Goal: Task Accomplishment & Management: Manage account settings

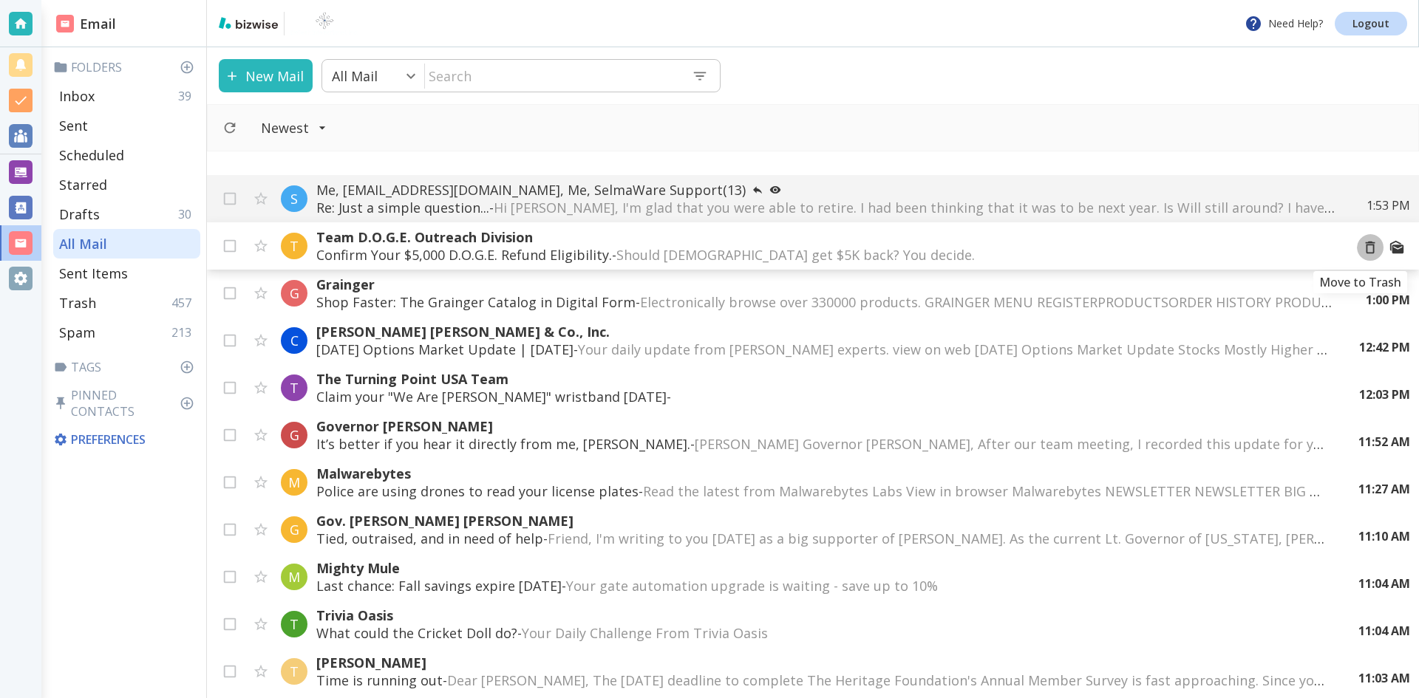
click at [1362, 248] on icon "Move to Trash" at bounding box center [1370, 247] width 16 height 16
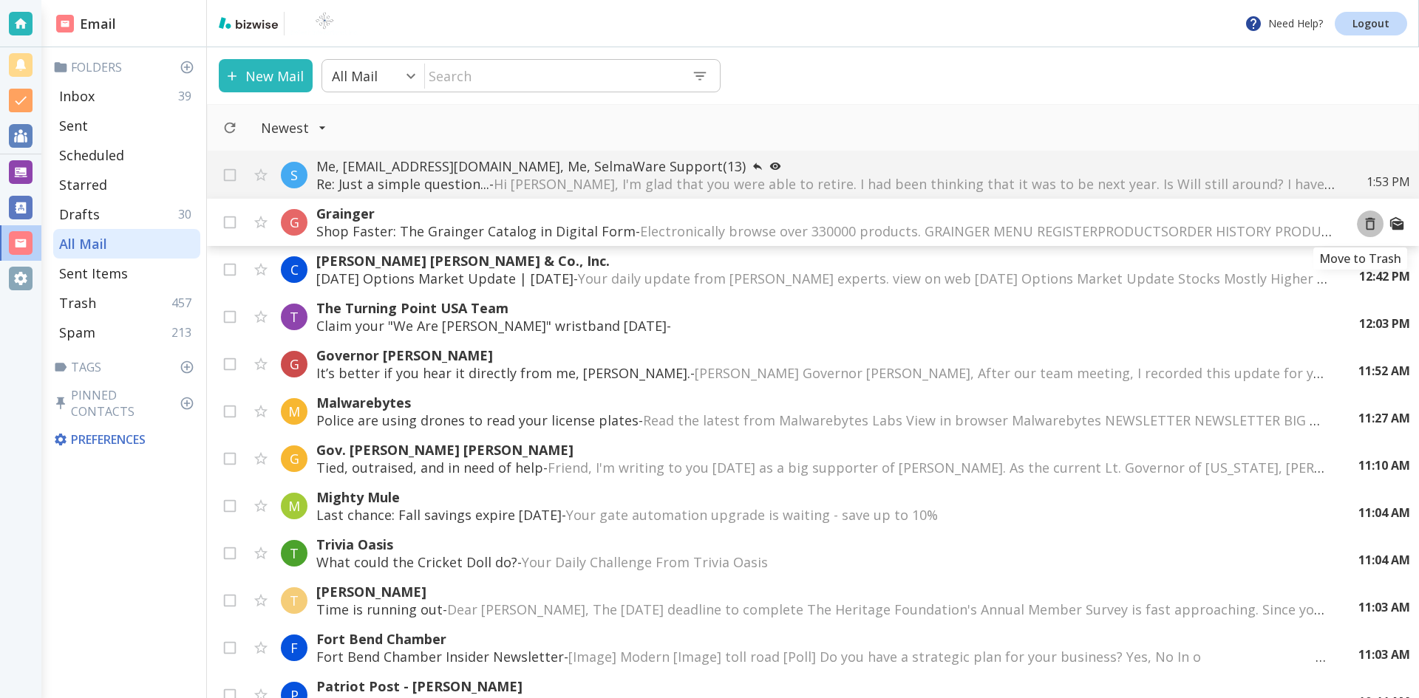
click at [1362, 225] on icon "Move to Trash" at bounding box center [1370, 224] width 16 height 16
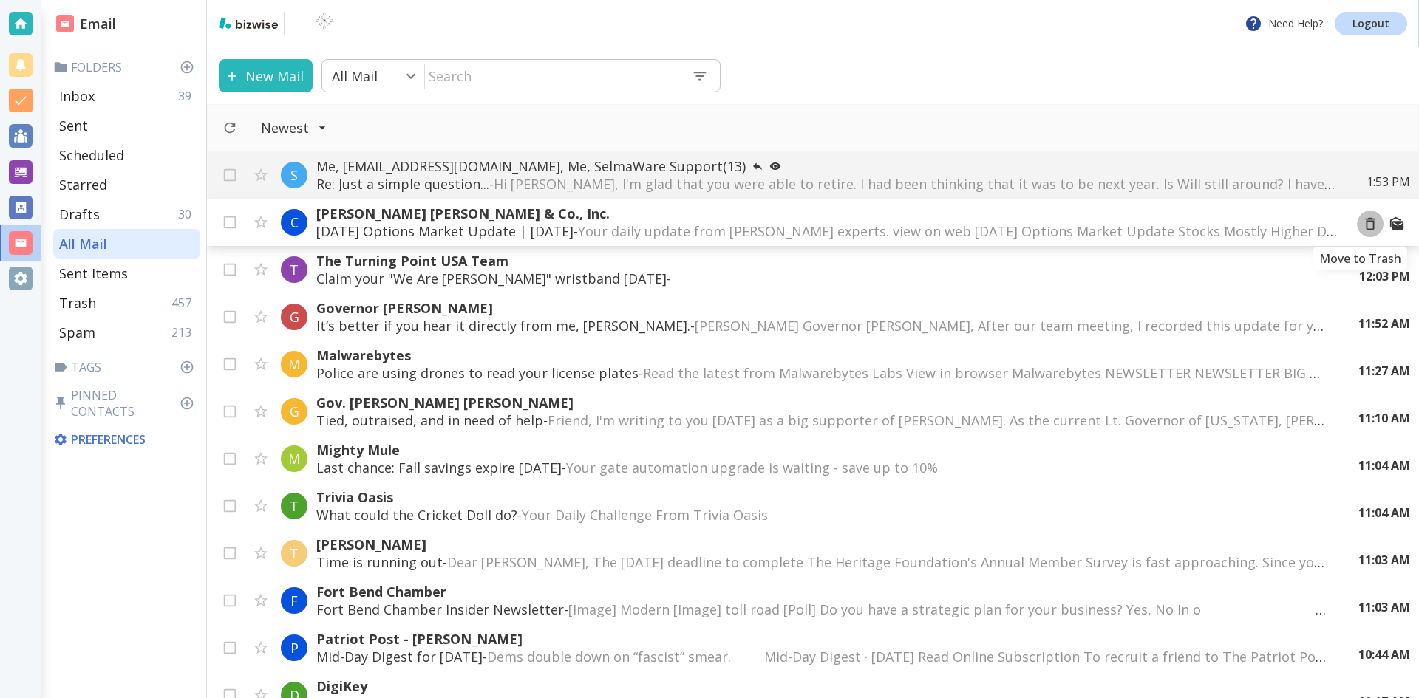
click at [1362, 224] on icon "Move to Trash" at bounding box center [1370, 224] width 16 height 16
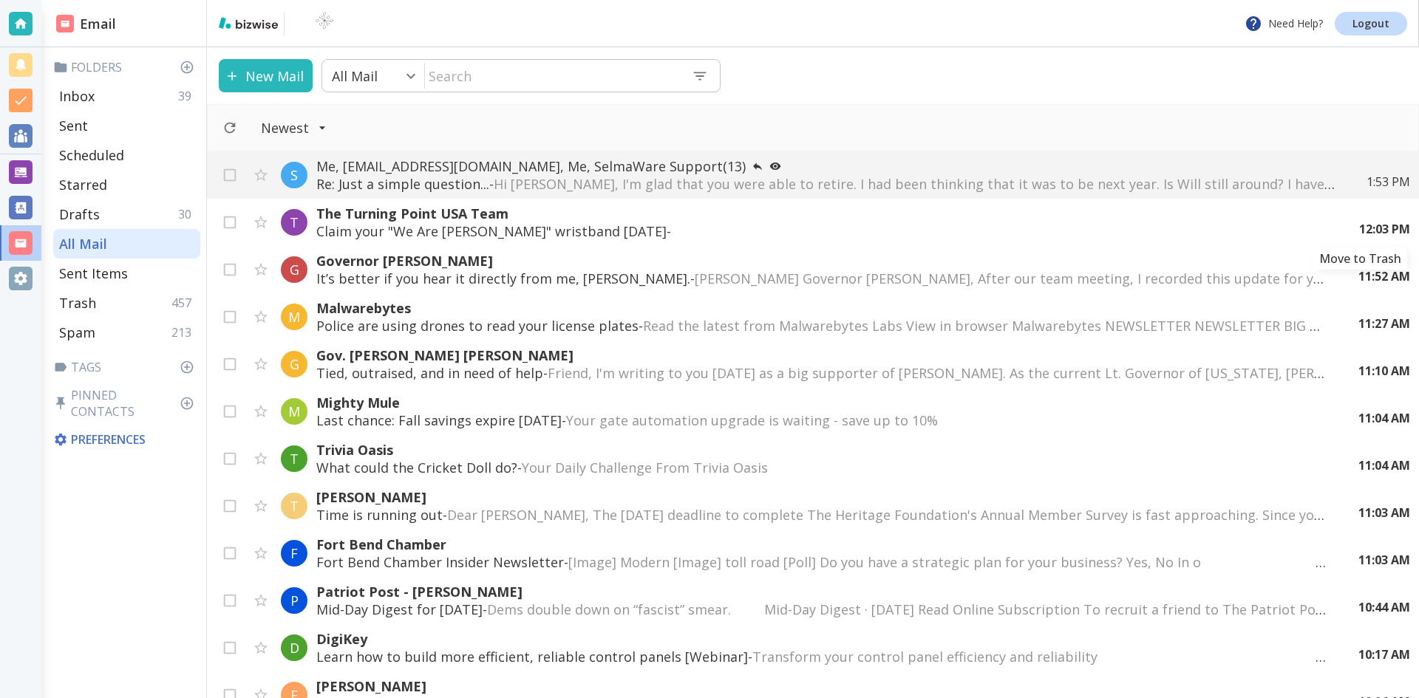
click at [0, 0] on icon "Move to Trash" at bounding box center [0, 0] width 0 height 0
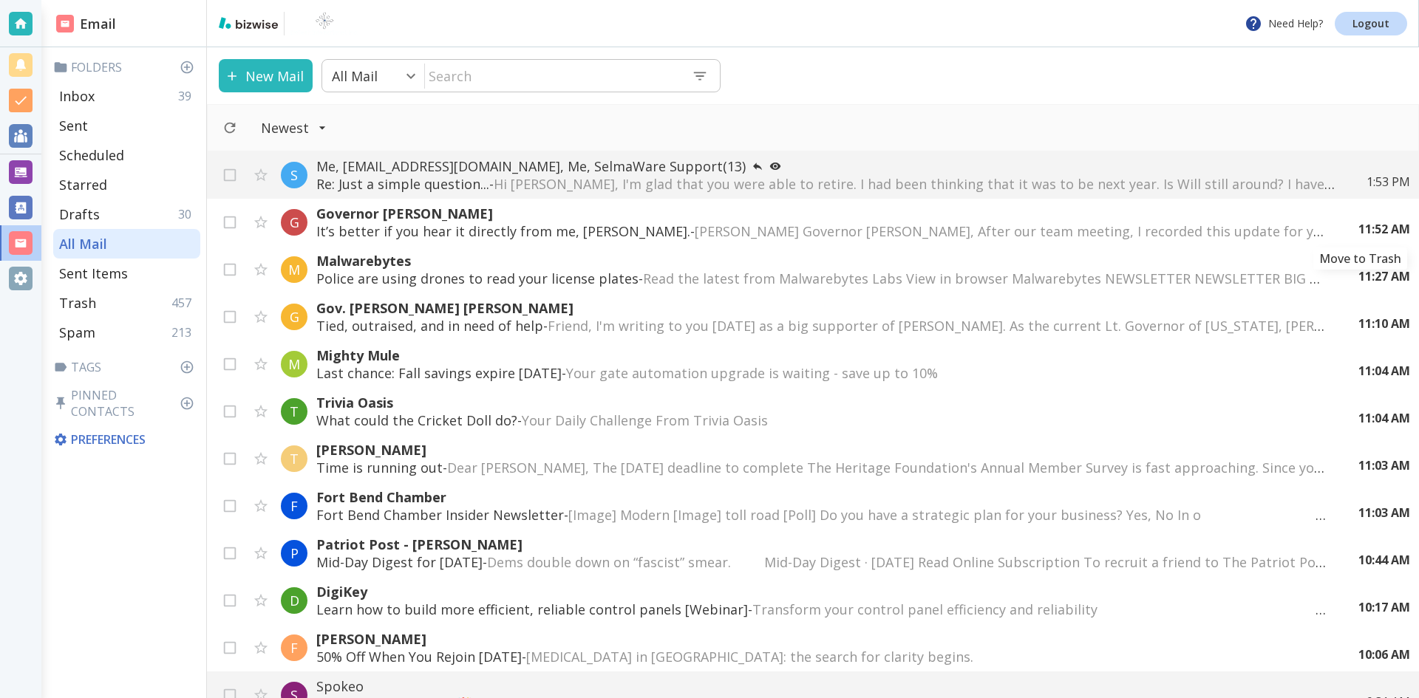
click at [0, 0] on icon "Move to Trash" at bounding box center [0, 0] width 0 height 0
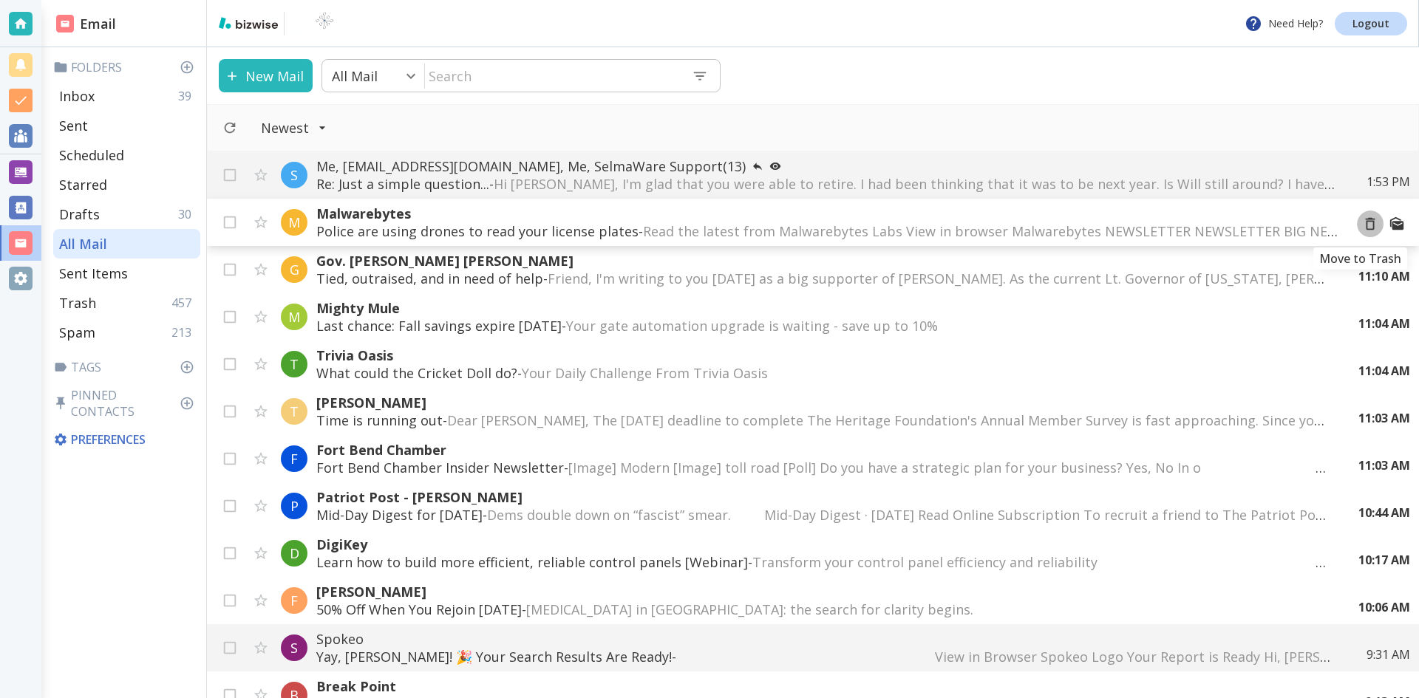
click at [1362, 224] on icon "Move to Trash" at bounding box center [1370, 224] width 16 height 16
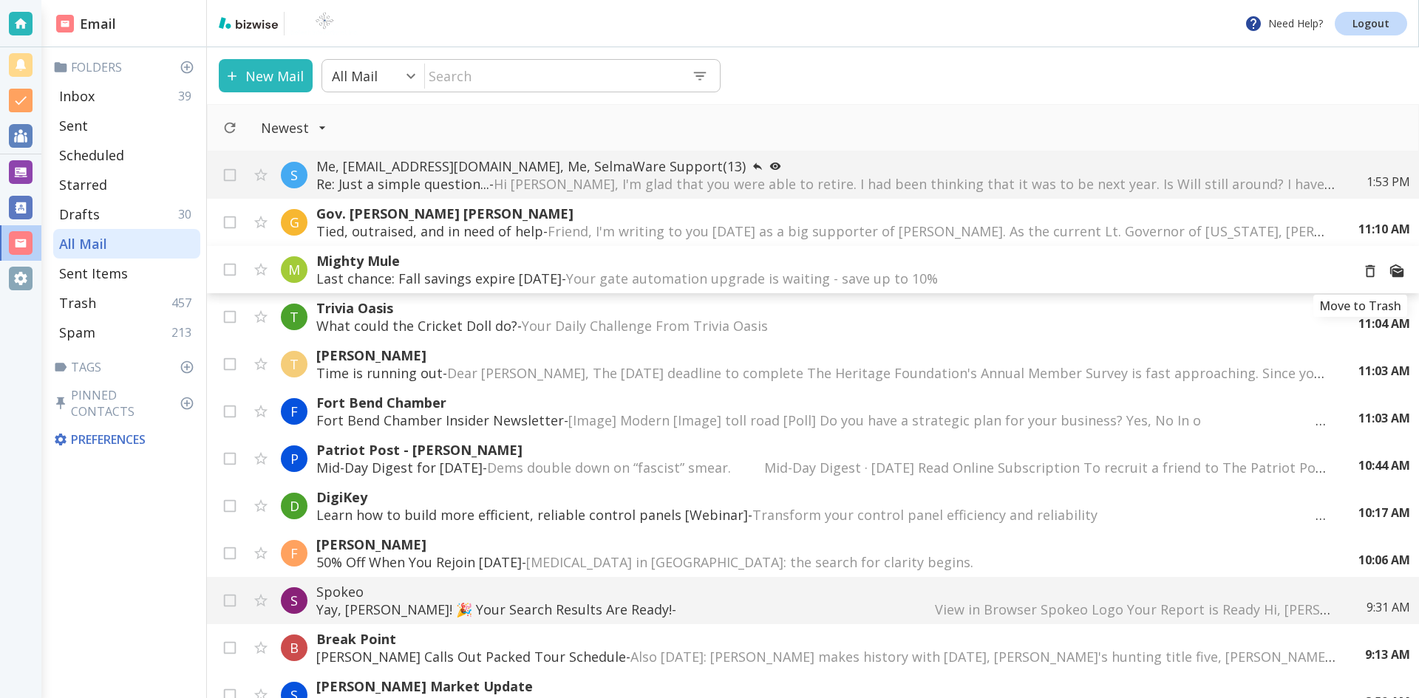
click at [1362, 270] on icon "Move to Trash" at bounding box center [1370, 271] width 16 height 16
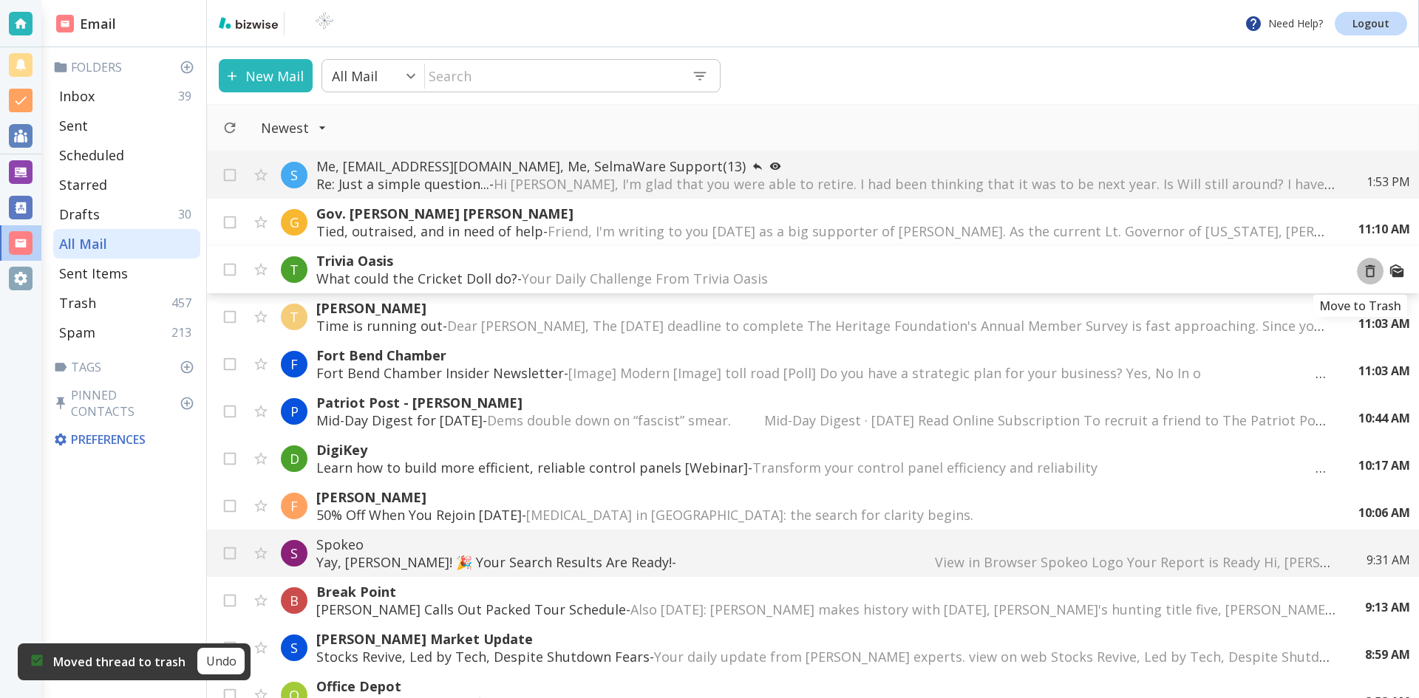
click at [1362, 273] on icon "Move to Trash" at bounding box center [1370, 271] width 16 height 16
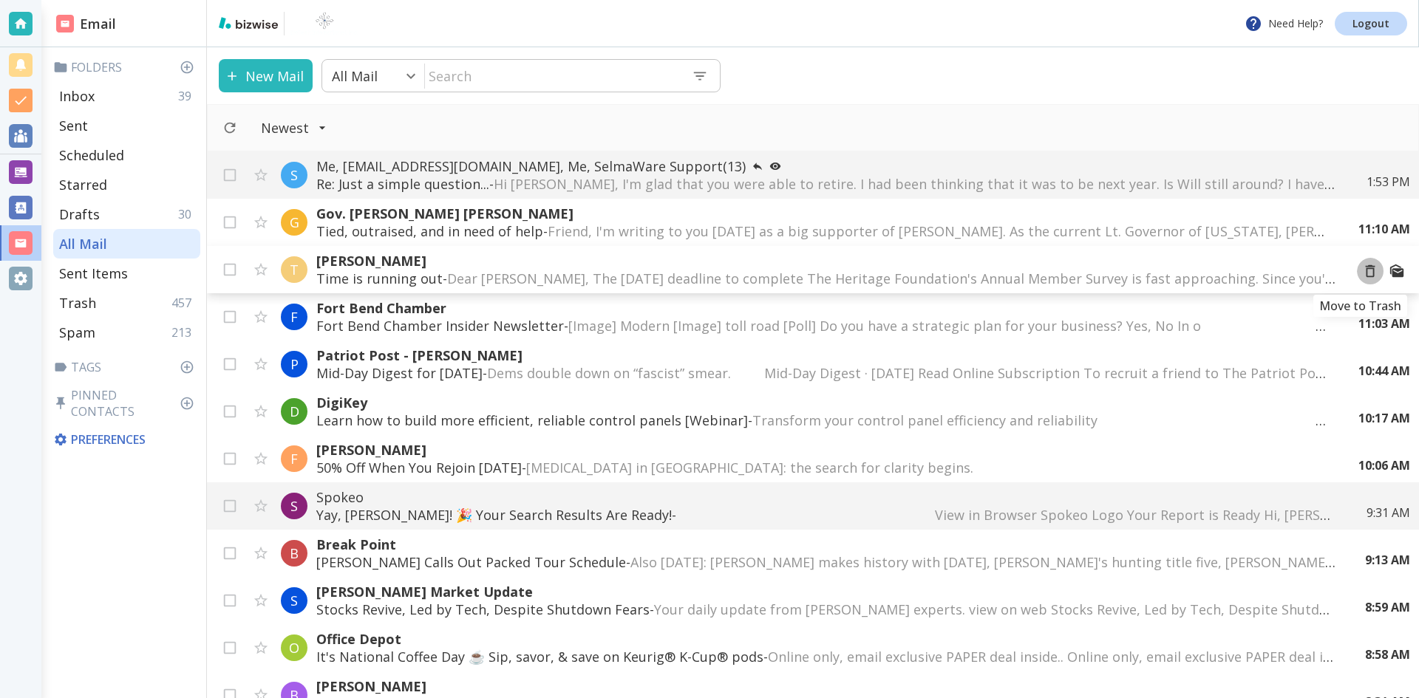
click at [1362, 270] on icon "Move to Trash" at bounding box center [1370, 271] width 16 height 16
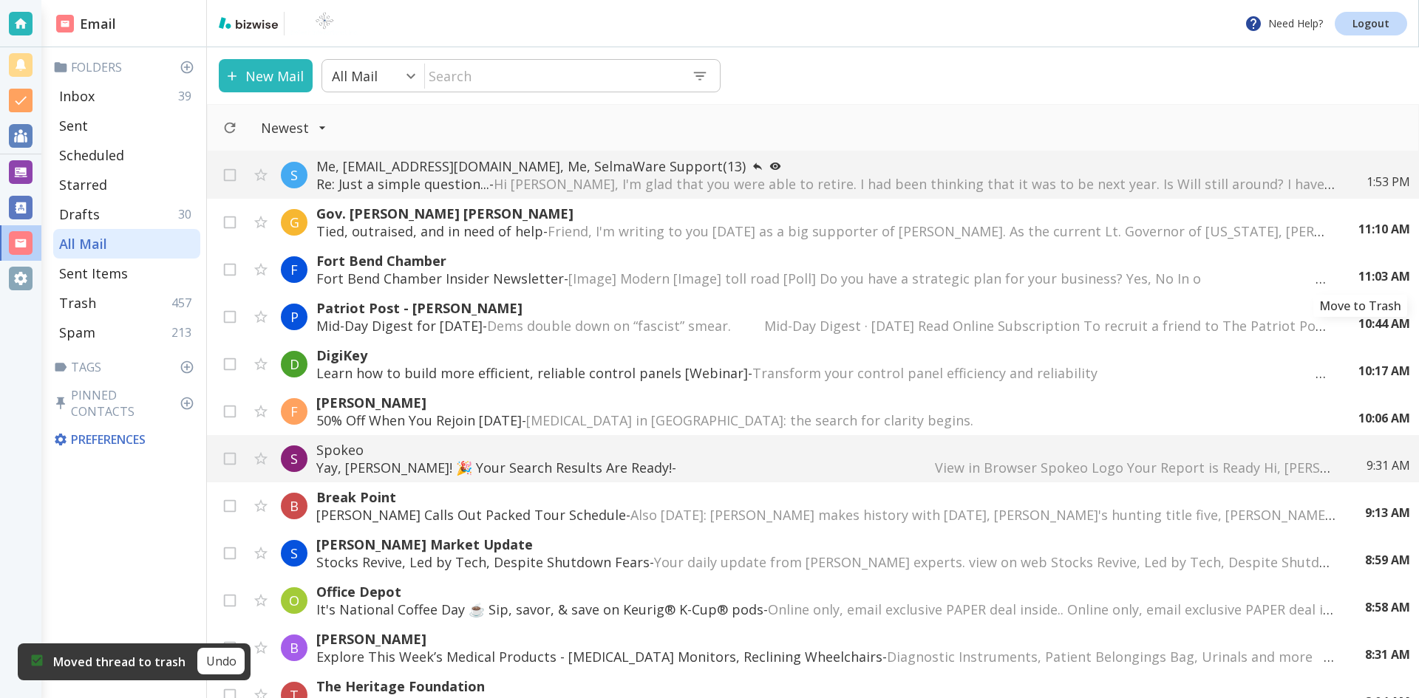
click at [0, 0] on icon "Move to Trash" at bounding box center [0, 0] width 0 height 0
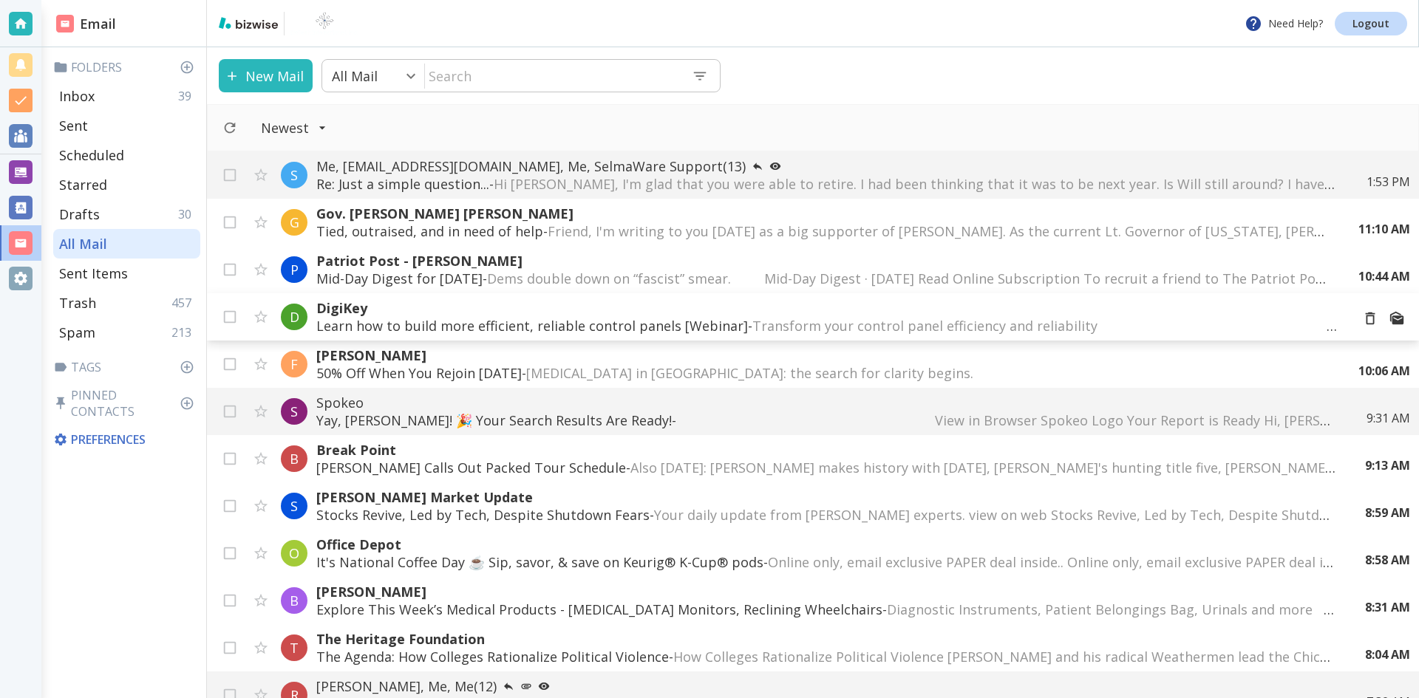
drag, startPoint x: 1358, startPoint y: 270, endPoint x: 1325, endPoint y: 322, distance: 61.5
click at [1362, 270] on icon "Move to Trash" at bounding box center [1370, 271] width 16 height 16
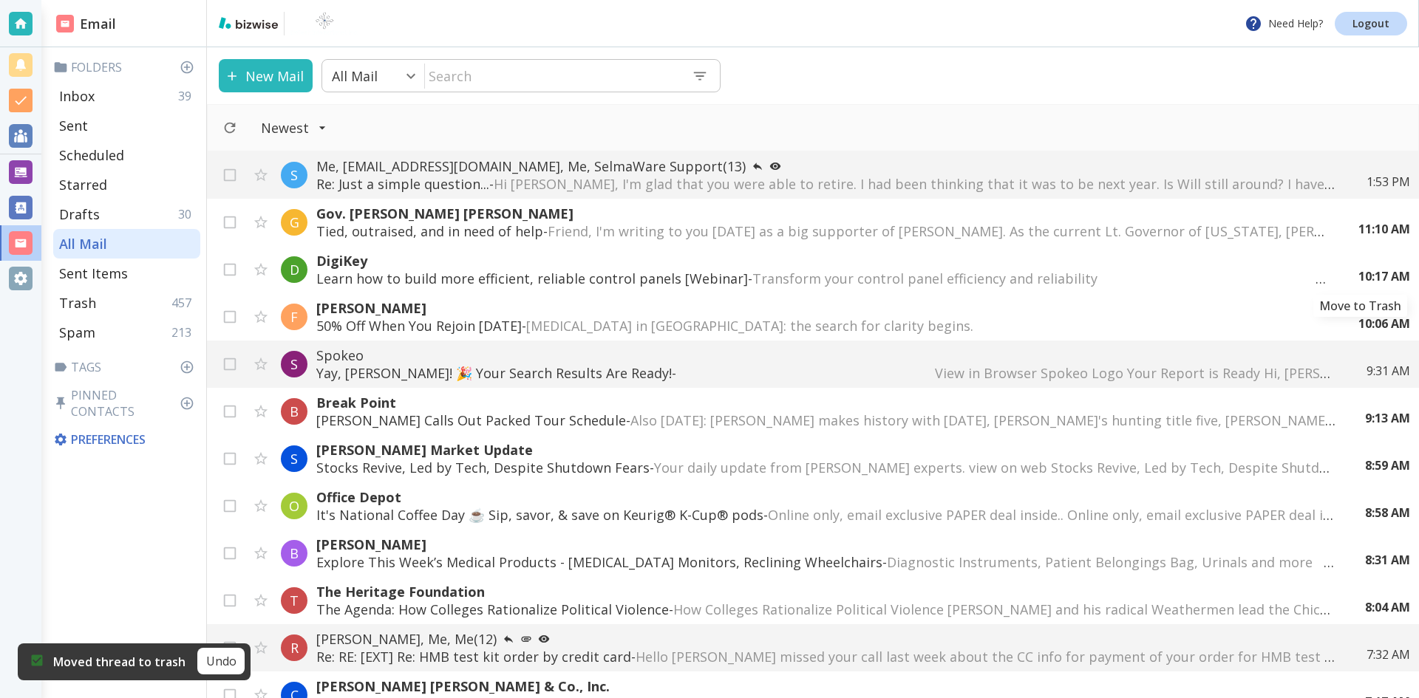
click at [0, 0] on icon "Move to Trash" at bounding box center [0, 0] width 0 height 0
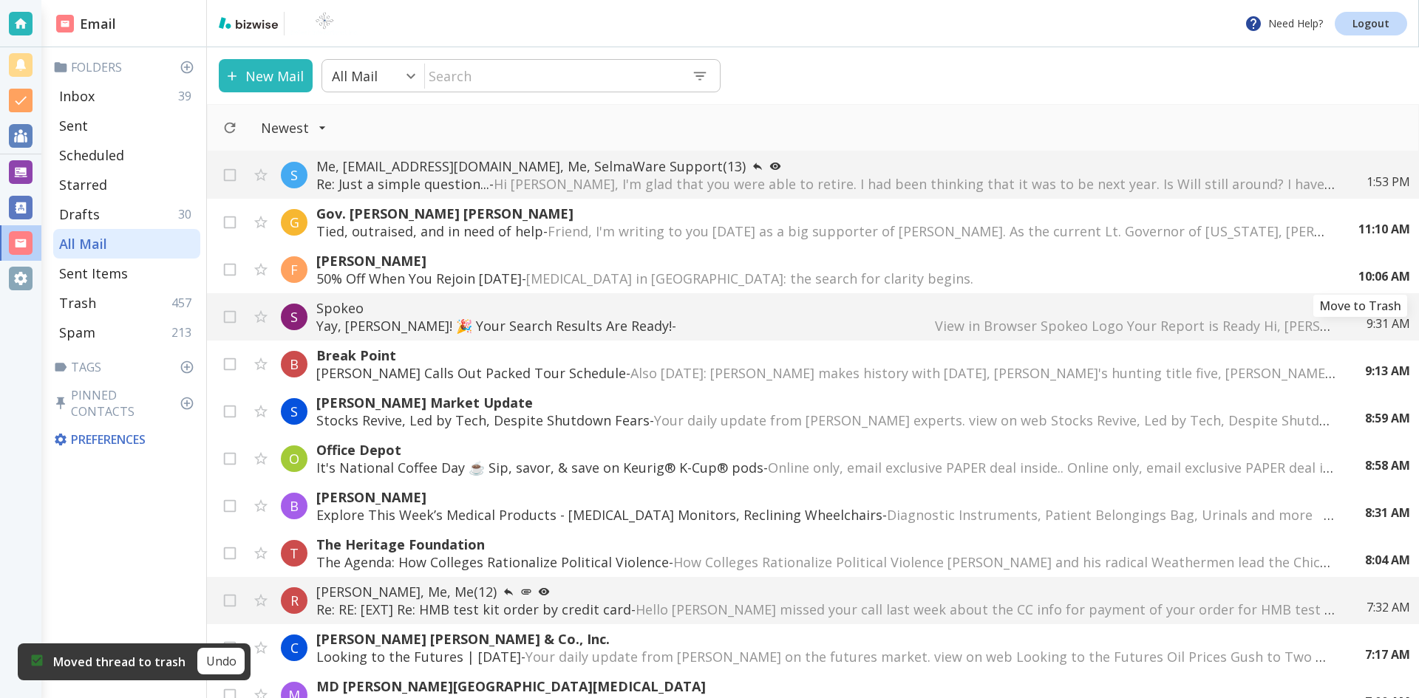
click at [0, 0] on icon "Move to Trash" at bounding box center [0, 0] width 0 height 0
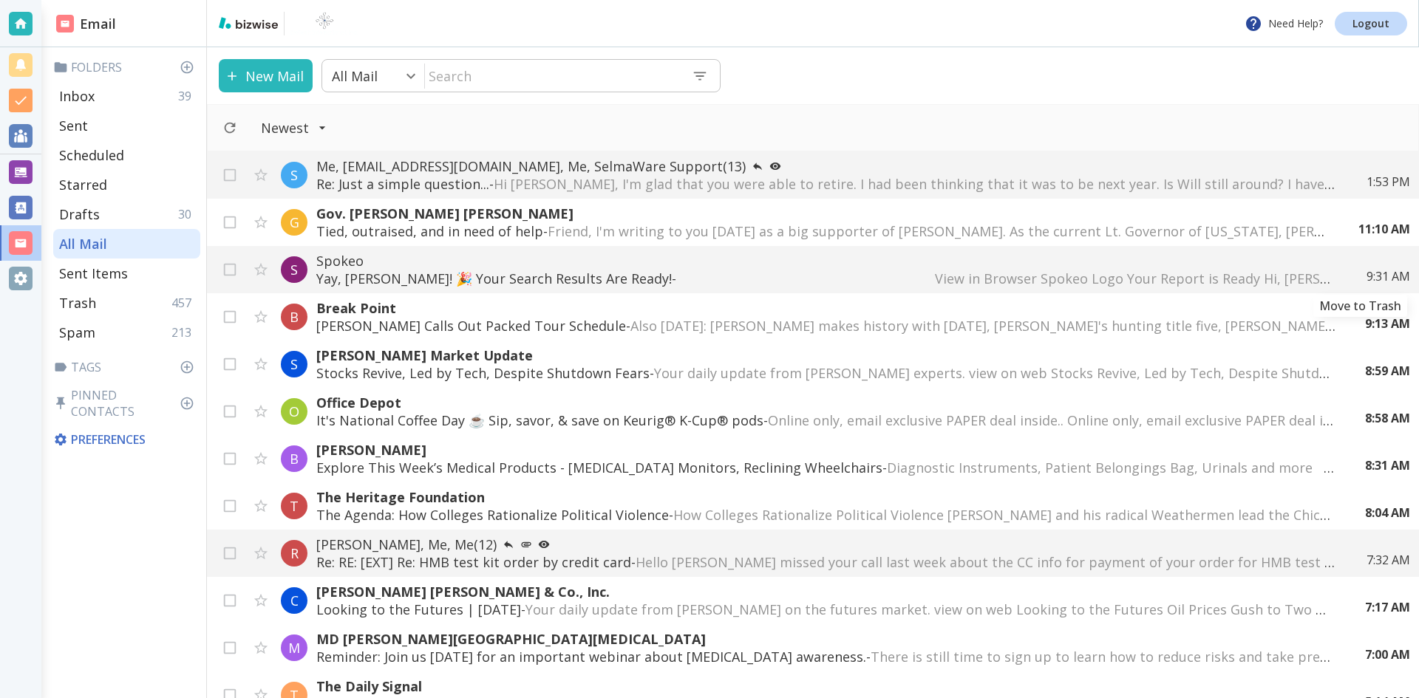
click at [0, 0] on icon "Move to Trash" at bounding box center [0, 0] width 0 height 0
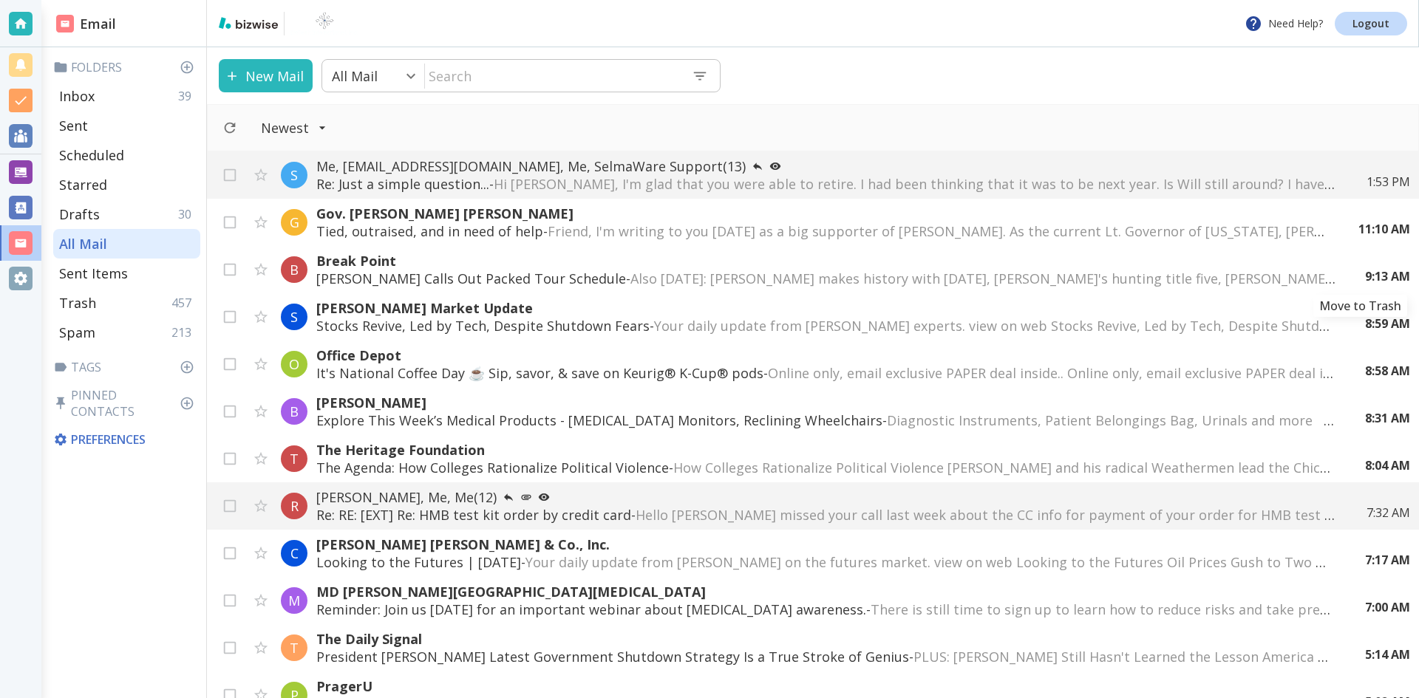
click at [0, 0] on icon "Move to Trash" at bounding box center [0, 0] width 0 height 0
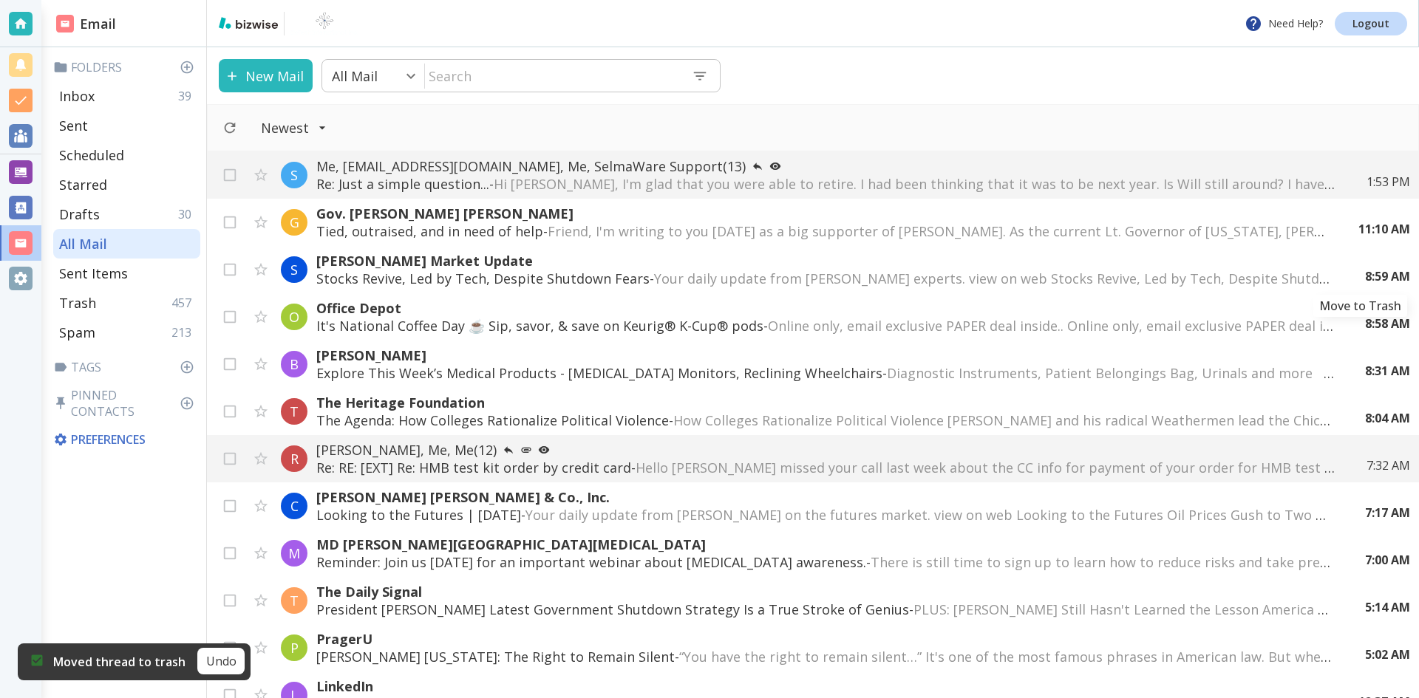
click at [0, 0] on icon "Move to Trash" at bounding box center [0, 0] width 0 height 0
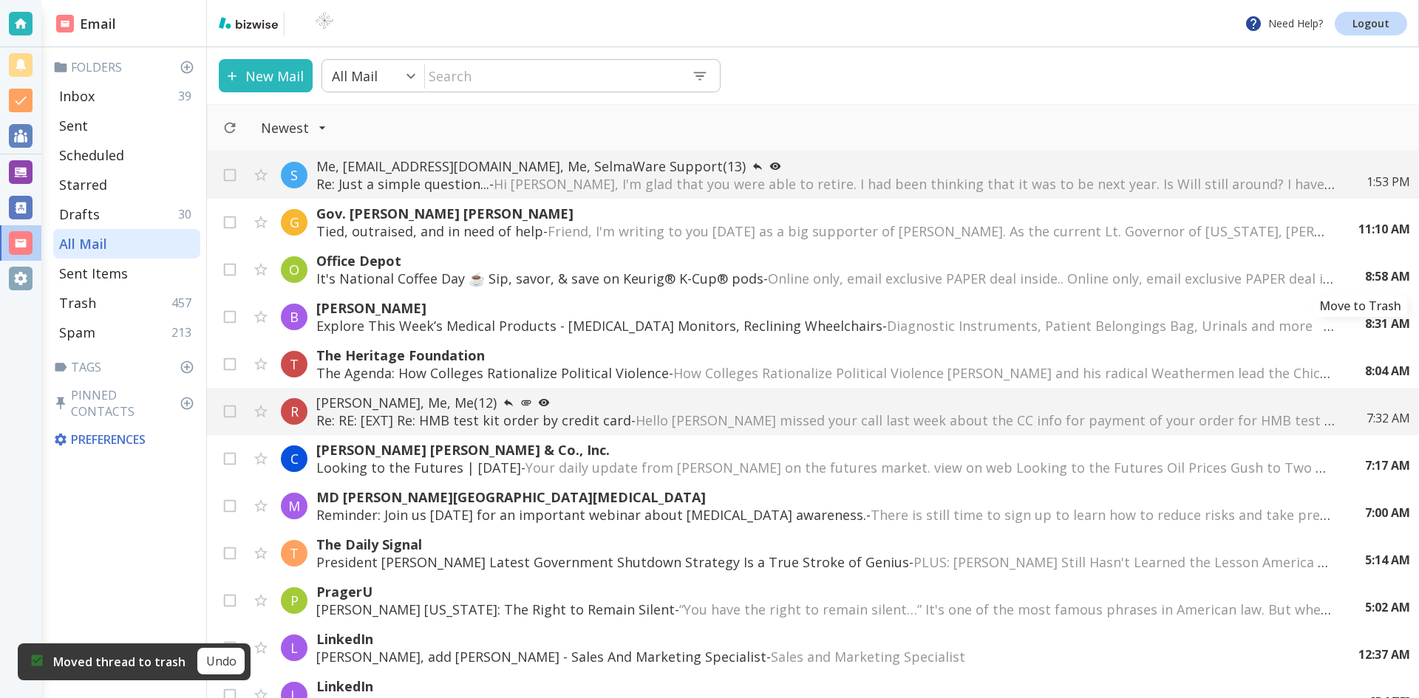
click at [0, 0] on icon "Move to Trash" at bounding box center [0, 0] width 0 height 0
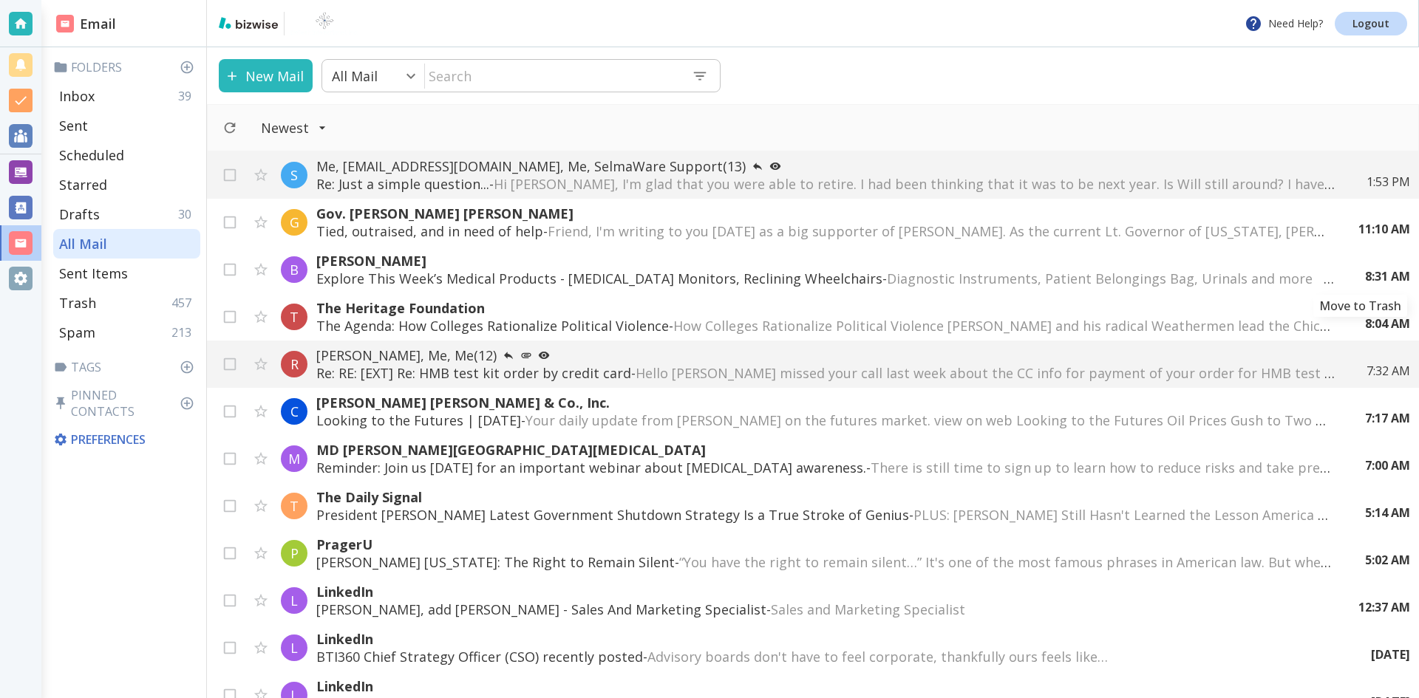
click at [0, 0] on icon "Move to Trash" at bounding box center [0, 0] width 0 height 0
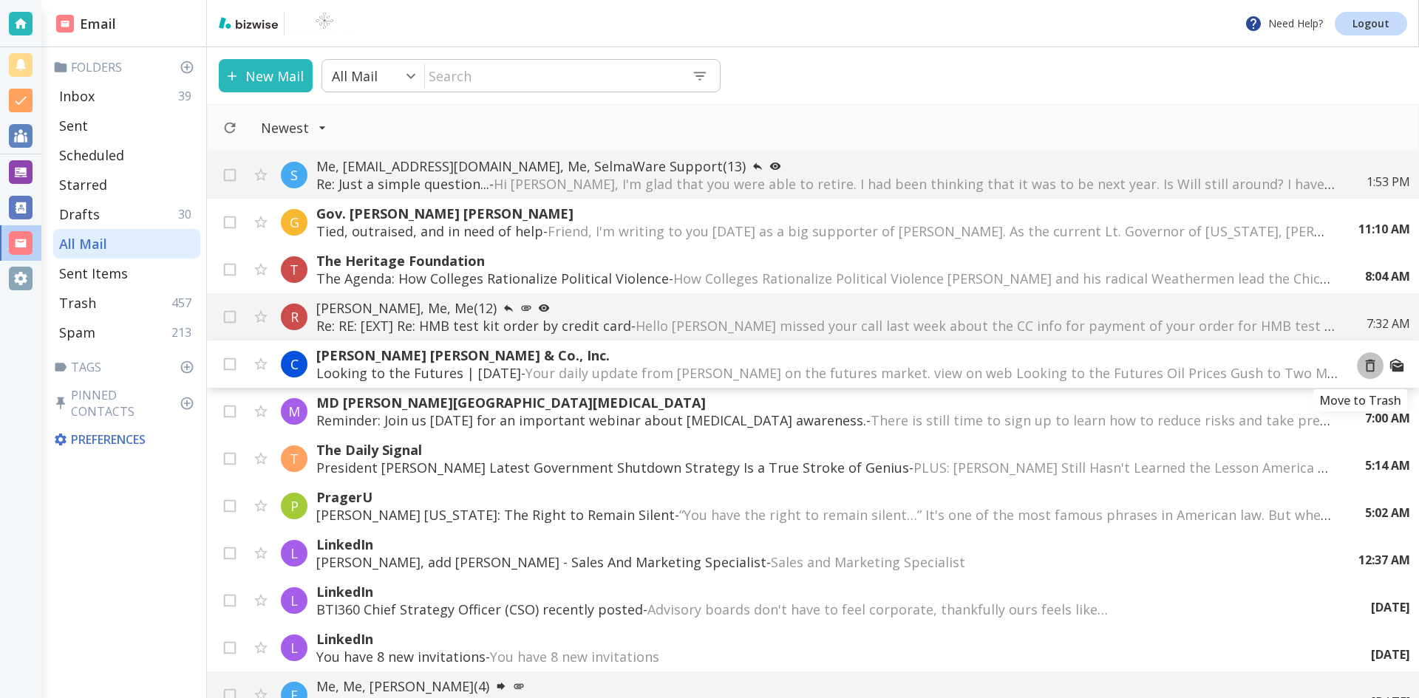
click at [1362, 365] on icon "Move to Trash" at bounding box center [1370, 366] width 16 height 16
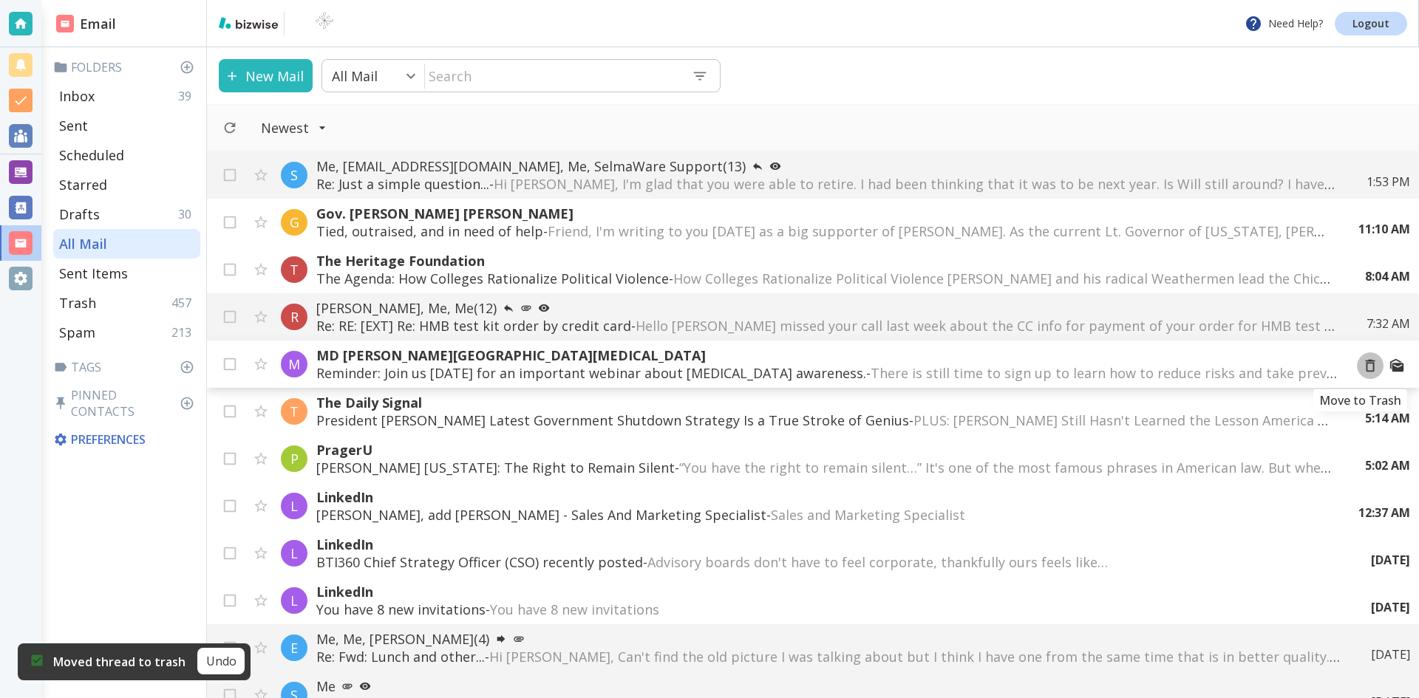
click at [1362, 365] on icon "Move to Trash" at bounding box center [1370, 366] width 16 height 16
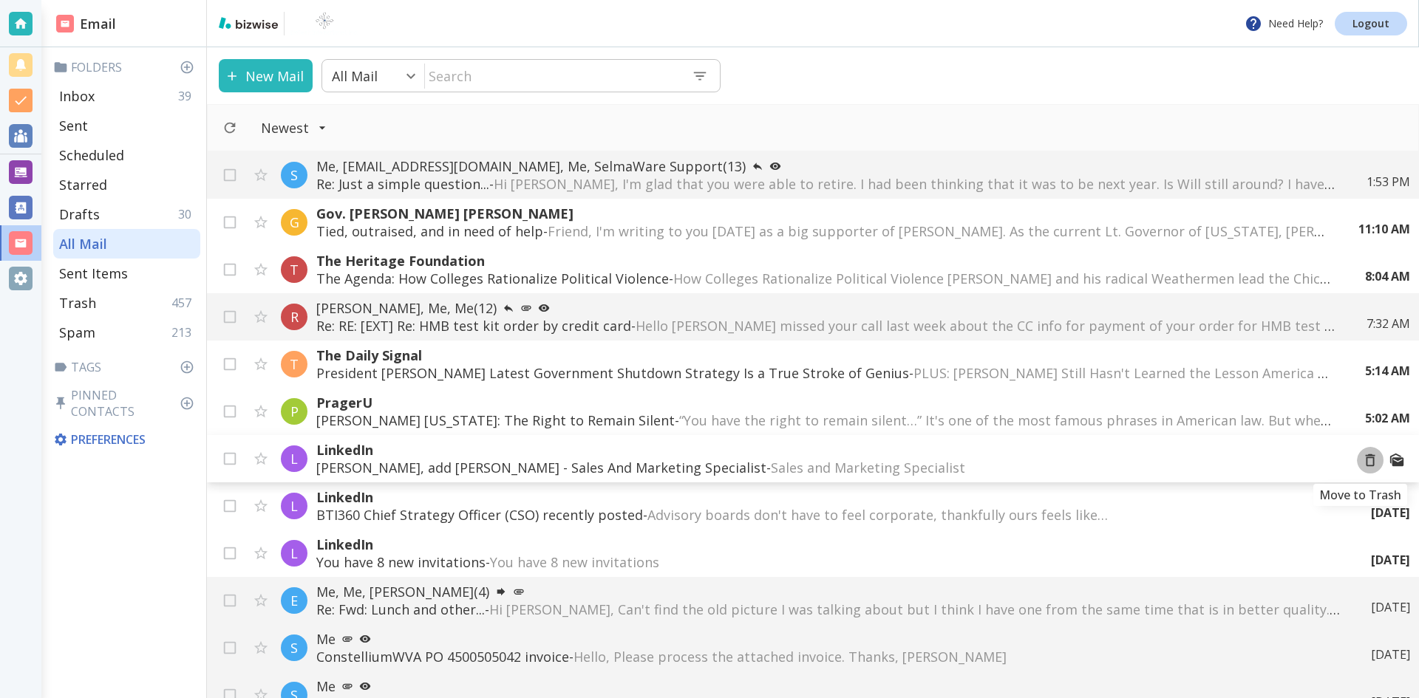
click at [1362, 459] on icon "Move to Trash" at bounding box center [1370, 460] width 16 height 16
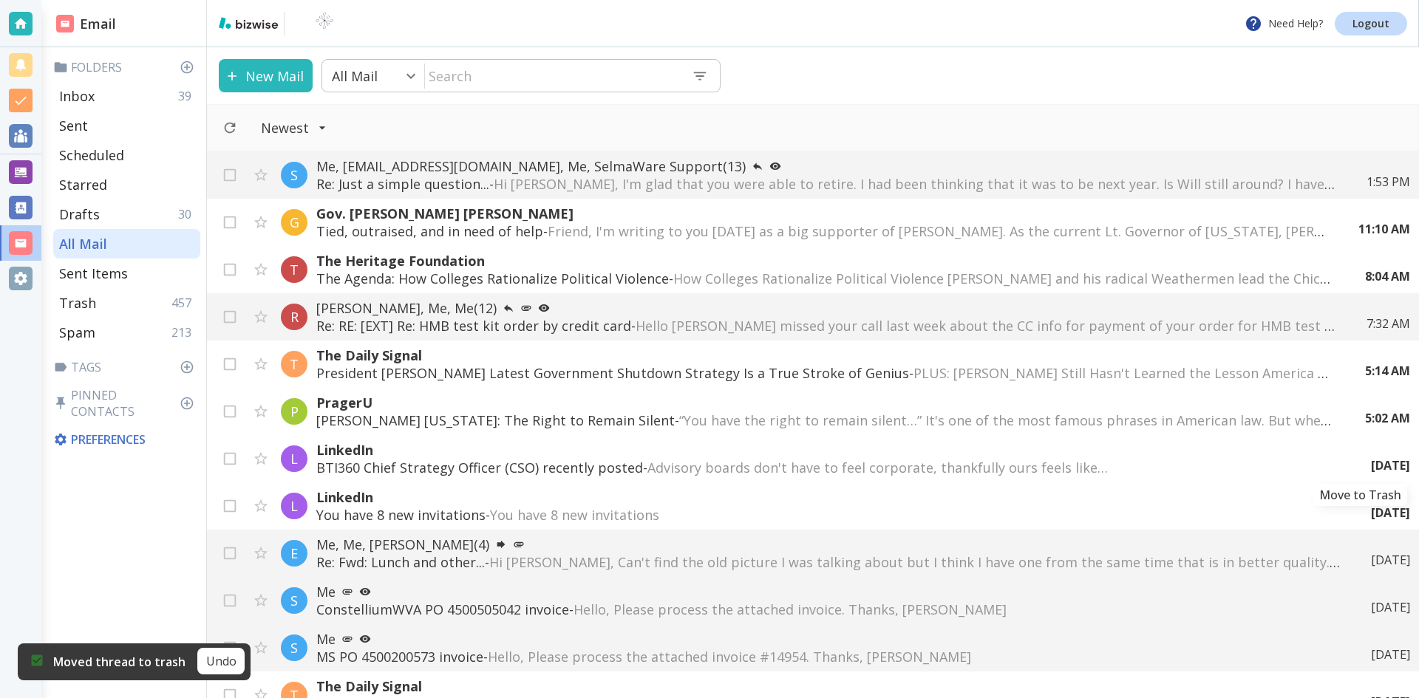
click at [0, 0] on icon "Move to Trash" at bounding box center [0, 0] width 0 height 0
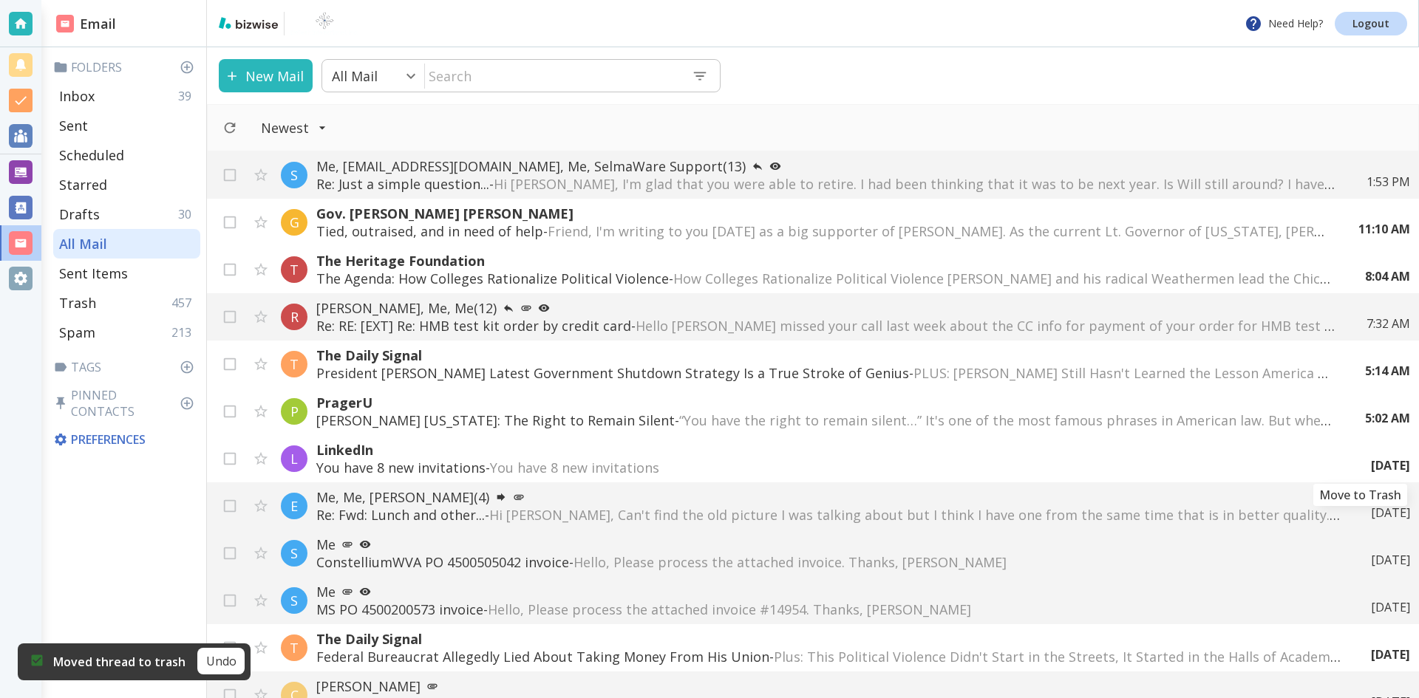
click at [0, 0] on icon "Move to Trash" at bounding box center [0, 0] width 0 height 0
